Goal: Task Accomplishment & Management: Manage account settings

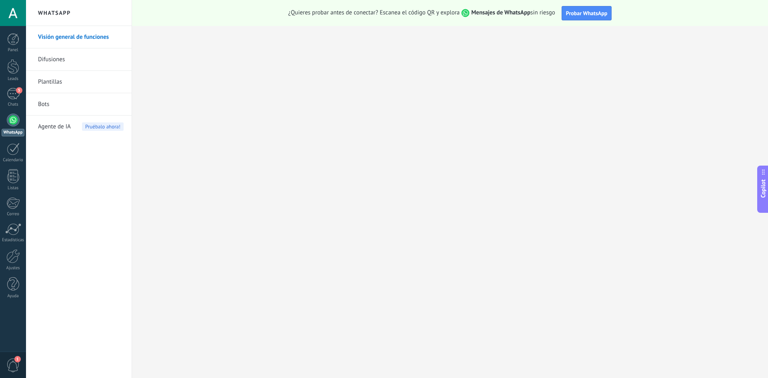
scroll to position [12, 0]
click at [14, 85] on div "Panel Leads 5 Chats WhatsApp Clientes" at bounding box center [13, 170] width 26 height 274
click at [14, 93] on div "5" at bounding box center [13, 94] width 13 height 12
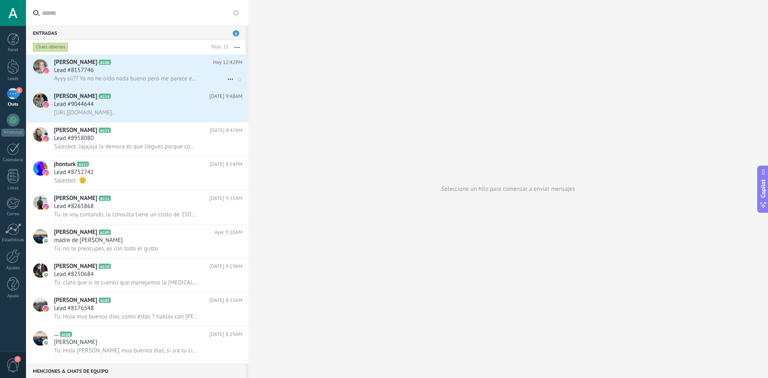
click at [142, 76] on span "Ayyy sii?? Yo no he oído nada bueno pero me parece espectacular apoyo total q s…" at bounding box center [126, 79] width 144 height 8
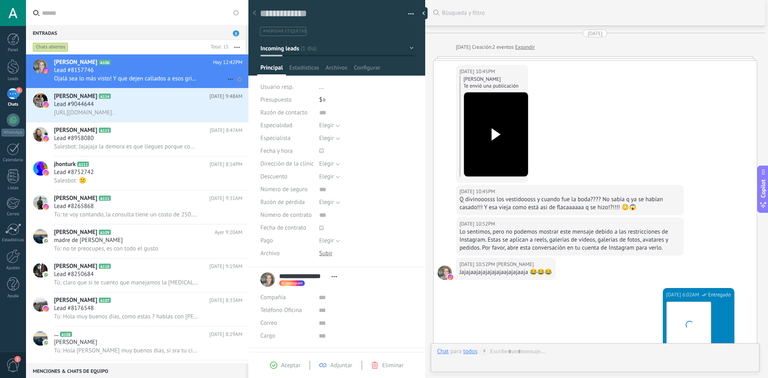
scroll to position [1512, 0]
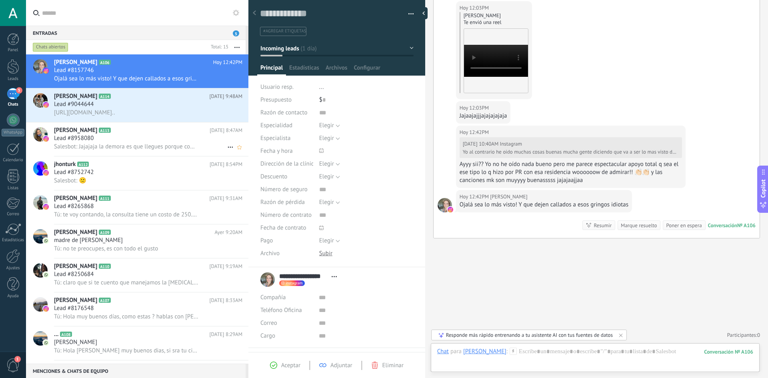
click at [103, 144] on span "Salesbot: Jajajaja la demora es que llegues porque como que nunca encuentras la…" at bounding box center [126, 147] width 144 height 8
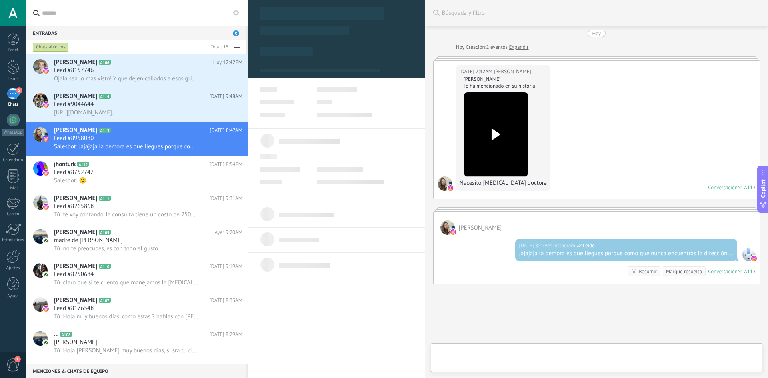
type textarea "**********"
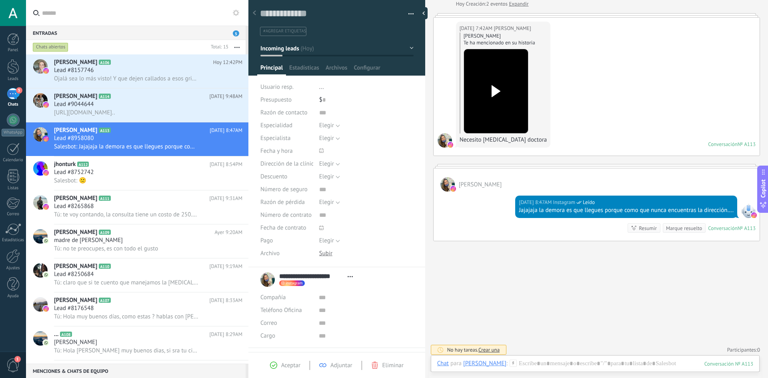
scroll to position [46, 0]
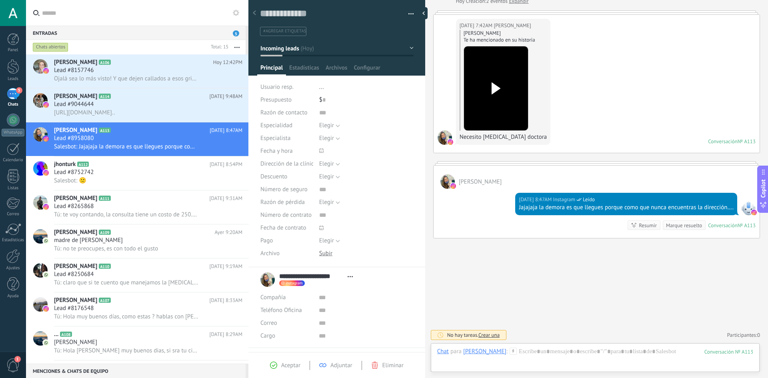
click at [26, 122] on link "[PERSON_NAME] A113 [DATE] 8:47AM Lead #8958080 Salesbot: Jajajaja la demora es …" at bounding box center [137, 139] width 223 height 34
